Goal: Transaction & Acquisition: Purchase product/service

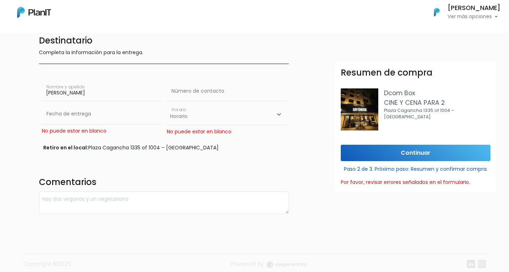
click at [184, 121] on select "Horario 10:00 - 12:00 14:00 - 16:00 16:00 - 18:00" at bounding box center [226, 114] width 119 height 21
select select "2"
click at [109, 112] on input "text" at bounding box center [101, 114] width 119 height 20
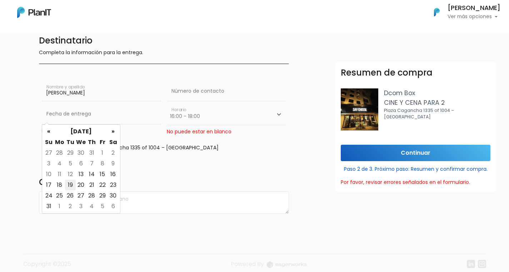
click at [69, 185] on td "19" at bounding box center [70, 185] width 11 height 11
type input "19/08/2025"
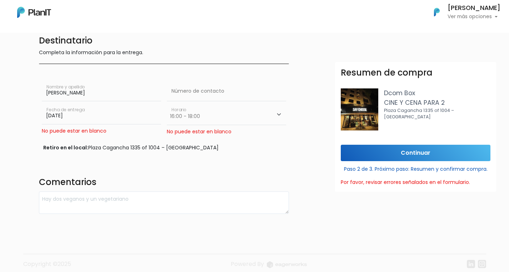
click at [212, 116] on select "Horario 10:00 - 12:00 14:00 - 16:00 16:00 - 18:00" at bounding box center [226, 114] width 119 height 21
select select "1"
click at [206, 136] on div "Destinatario Completa la información para la entrega. maria Nombre y apellido N…" at bounding box center [164, 123] width 259 height 181
click at [193, 89] on input "text" at bounding box center [226, 91] width 119 height 20
click at [130, 94] on input "maria" at bounding box center [101, 91] width 119 height 20
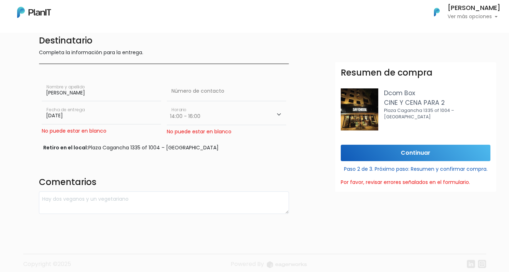
type input "maria emilia awad"
click at [216, 89] on input "text" at bounding box center [226, 91] width 119 height 20
type input "095463143"
click at [131, 156] on div "Destinatario Completa la información para la entrega. maria emilia awad Nombre …" at bounding box center [164, 123] width 259 height 181
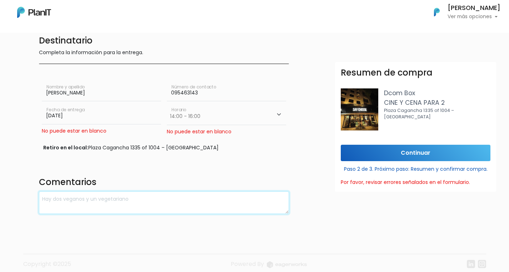
click at [151, 195] on textarea at bounding box center [164, 203] width 250 height 22
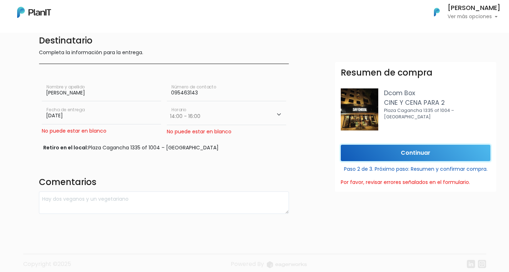
click at [433, 154] on input "Continuar" at bounding box center [416, 153] width 150 height 17
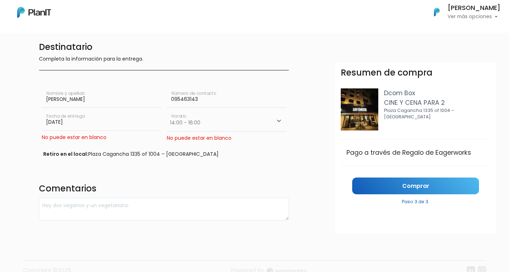
scroll to position [37, 0]
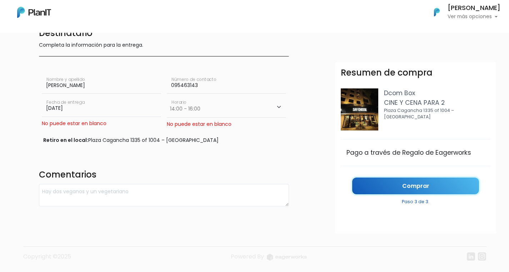
click at [393, 186] on link "Comprar" at bounding box center [415, 186] width 127 height 17
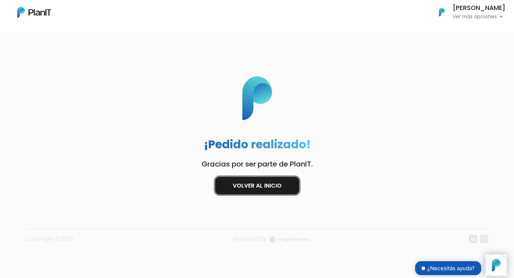
click at [277, 185] on link "Volver al inicio" at bounding box center [257, 185] width 84 height 17
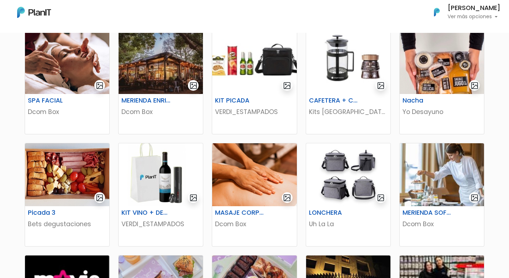
scroll to position [155, 0]
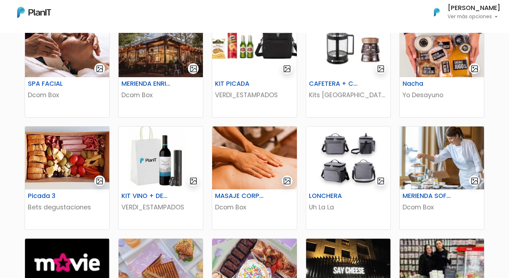
click at [491, 16] on p "Ver más opciones" at bounding box center [473, 16] width 53 height 5
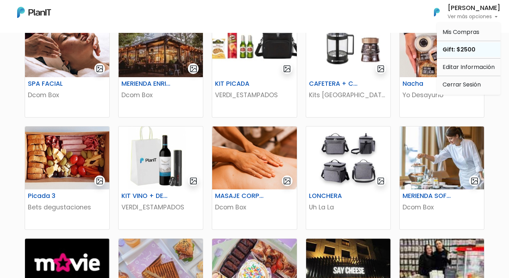
click at [472, 47] on div "Gift: $2500" at bounding box center [469, 49] width 64 height 14
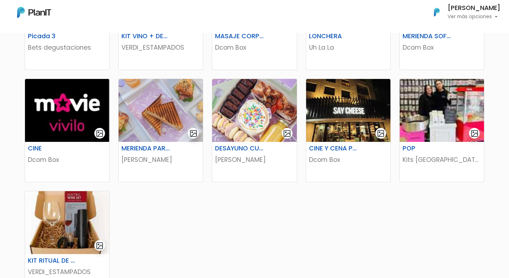
scroll to position [400, 0]
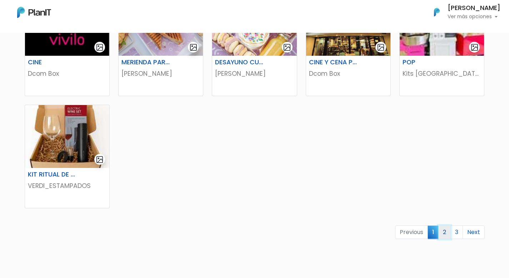
click at [443, 232] on link "2" at bounding box center [444, 232] width 12 height 14
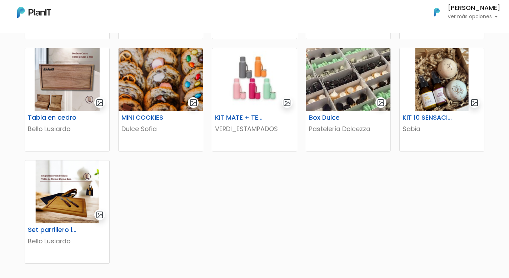
scroll to position [473, 0]
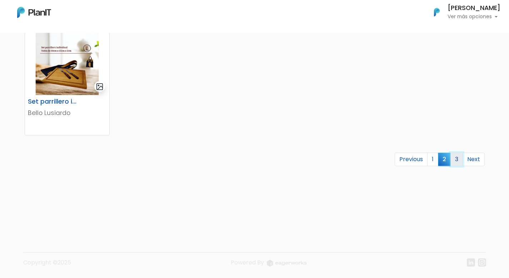
click at [457, 162] on link "3" at bounding box center [456, 159] width 12 height 14
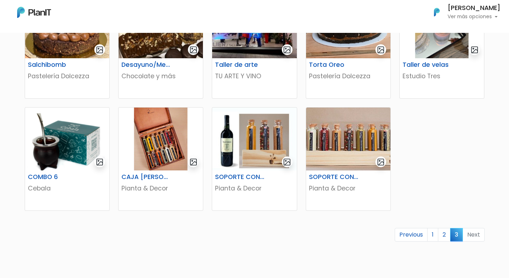
scroll to position [179, 0]
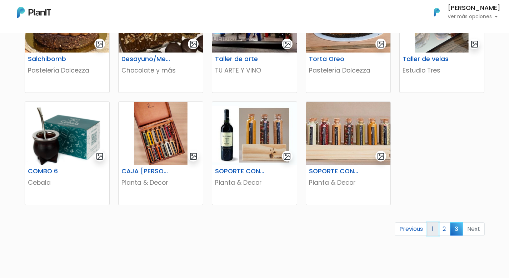
click at [431, 230] on link "1" at bounding box center [432, 229] width 11 height 14
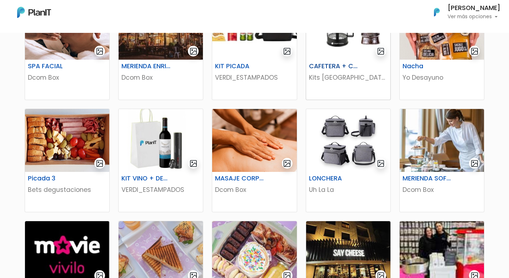
scroll to position [173, 0]
